Goal: Task Accomplishment & Management: Use online tool/utility

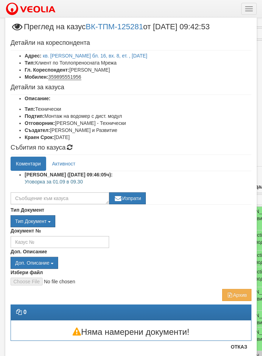
select select "40"
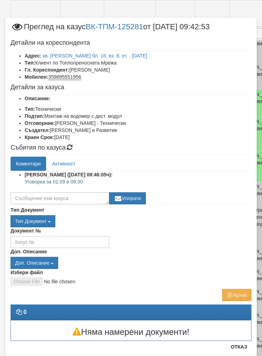
click at [67, 53] on link "кв. [PERSON_NAME] бл. 16, вх. 8, ет. , [DATE]" at bounding box center [95, 56] width 105 height 6
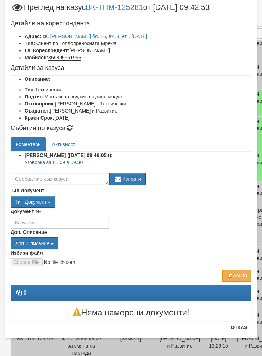
scroll to position [19, 0]
click at [28, 176] on textarea at bounding box center [60, 179] width 99 height 12
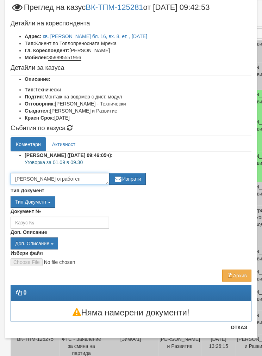
type textarea "[PERSON_NAME] отработен"
click at [132, 177] on button "Изпрати" at bounding box center [127, 179] width 37 height 12
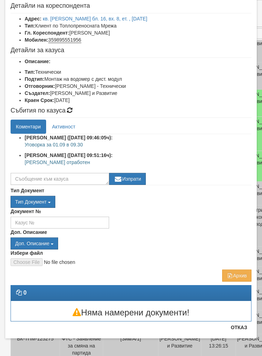
scroll to position [37, 0]
click at [241, 331] on button "Отказ" at bounding box center [239, 327] width 25 height 11
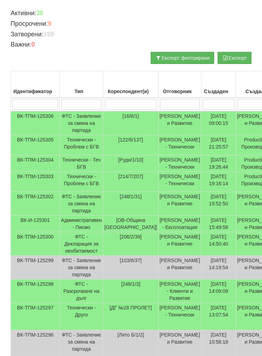
scroll to position [93, 0]
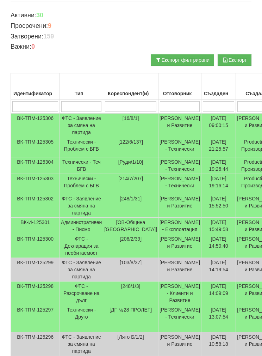
click at [73, 183] on td "Технически - Проблем с БГВ" at bounding box center [81, 184] width 43 height 20
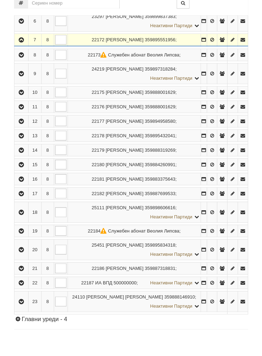
scroll to position [242, 0]
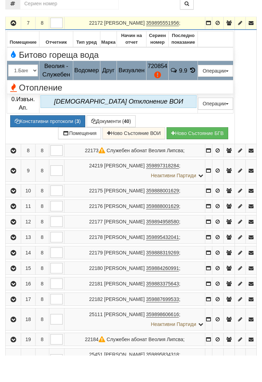
click at [0, 0] on button "Подмяна" at bounding box center [0, 0] width 0 height 0
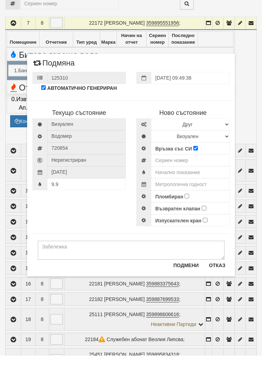
click at [86, 207] on div "Текущо състояние Визуален Водомер 720854 720854" at bounding box center [131, 186] width 208 height 133
click at [169, 145] on select "Избери Марка и модел Апатор Повогаз Друг Кундис Радио Сименс Визуален Сименс Ра…" at bounding box center [190, 151] width 79 height 12
select select "ed08aeea-bb71-eb11-810c-b7de96689bdf"
click at [165, 157] on select "Визуален Дистанционен Изолирана линия БГВ Няма Oтклонение БГВ Няма Щранг БГВ" at bounding box center [190, 163] width 79 height 12
select select "2"
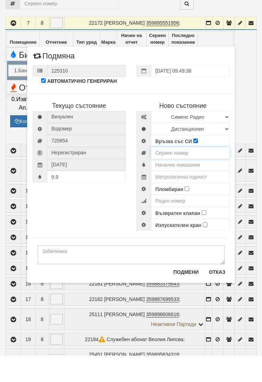
click at [170, 174] on input "number" at bounding box center [190, 180] width 79 height 12
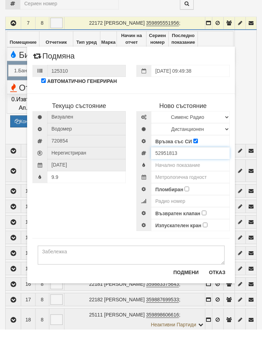
type input "52951813"
click at [168, 186] on input "text" at bounding box center [190, 192] width 79 height 12
type input "0.0"
click at [160, 198] on input "text" at bounding box center [190, 204] width 79 height 12
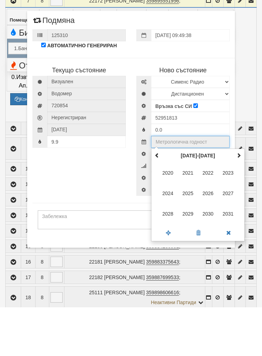
click at [236, 199] on th at bounding box center [239, 204] width 8 height 11
click at [186, 232] on span "2035" at bounding box center [188, 241] width 19 height 19
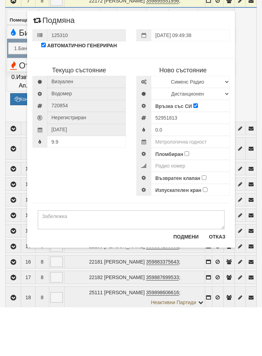
type input "2035"
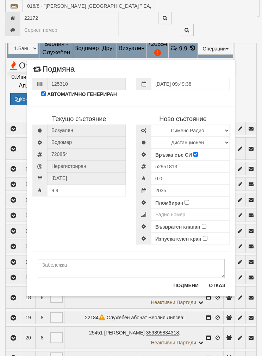
click at [187, 203] on input "Пломбиран" at bounding box center [187, 202] width 5 height 5
checkbox input "true"
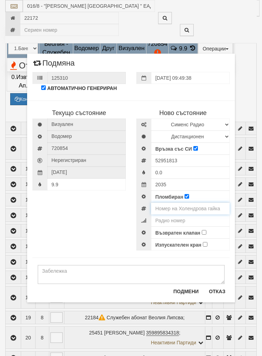
click at [164, 207] on input "number" at bounding box center [190, 208] width 79 height 12
type input "0002027"
click at [167, 219] on input "number" at bounding box center [190, 220] width 79 height 12
type input "52951813"
click at [200, 231] on label "Възвратен клапан" at bounding box center [178, 232] width 45 height 7
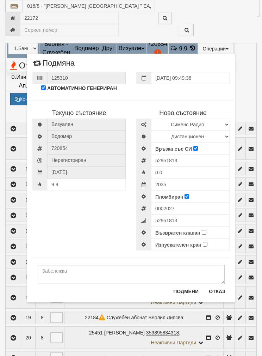
click at [202, 231] on input "Възвратен клапан" at bounding box center [204, 232] width 5 height 5
checkbox input "true"
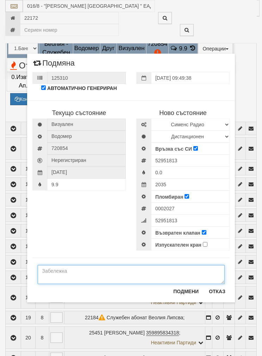
click at [96, 271] on textarea at bounding box center [131, 274] width 187 height 19
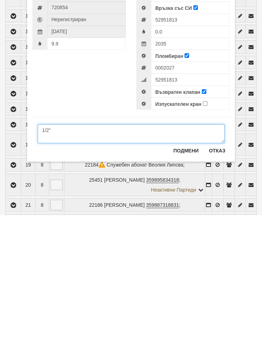
type textarea "1/2”"
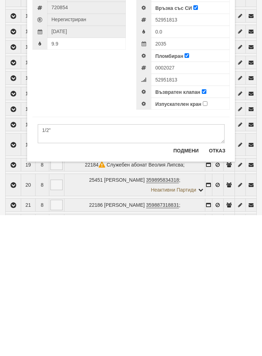
click at [186, 286] on button "Подмени" at bounding box center [186, 291] width 34 height 11
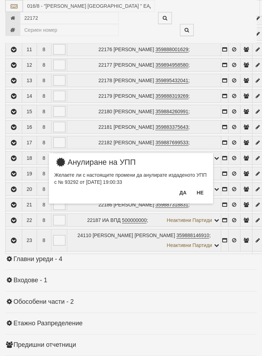
click at [182, 194] on button "Да" at bounding box center [183, 192] width 16 height 11
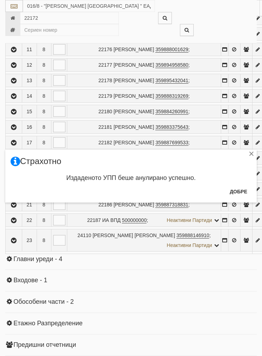
click at [239, 192] on button "Добре" at bounding box center [239, 191] width 26 height 11
